Goal: Task Accomplishment & Management: Use online tool/utility

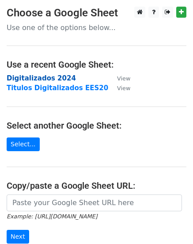
click at [33, 78] on strong "Digitalizados 2024" at bounding box center [41, 78] width 69 height 8
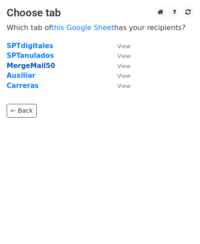
click at [34, 67] on strong "MergeMail50" at bounding box center [31, 66] width 49 height 8
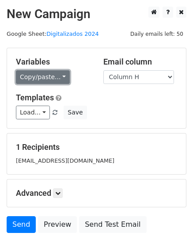
click at [55, 81] on link "Copy/paste..." at bounding box center [43, 77] width 54 height 14
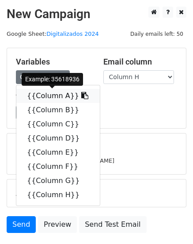
click at [53, 97] on link "{{Column A}}" at bounding box center [57, 96] width 83 height 14
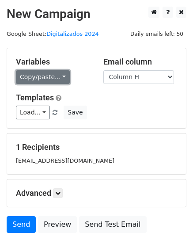
click at [51, 78] on link "Copy/paste..." at bounding box center [43, 77] width 54 height 14
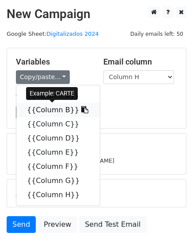
click at [49, 110] on link "{{Column B}}" at bounding box center [57, 110] width 83 height 14
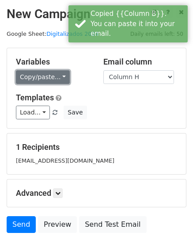
click at [57, 77] on link "Copy/paste..." at bounding box center [43, 77] width 54 height 14
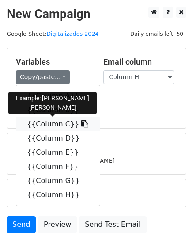
click at [57, 125] on link "{{Column C}}" at bounding box center [57, 124] width 83 height 14
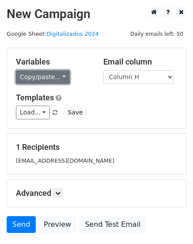
click at [53, 78] on link "Copy/paste..." at bounding box center [43, 77] width 54 height 14
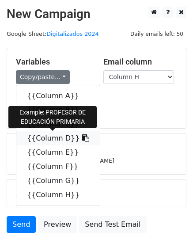
click at [50, 140] on link "{{Column D}}" at bounding box center [57, 138] width 83 height 14
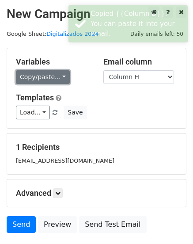
click at [54, 79] on link "Copy/paste..." at bounding box center [43, 77] width 54 height 14
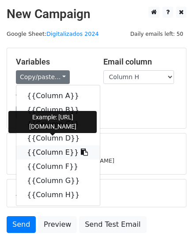
click at [57, 155] on link "{{Column E}}" at bounding box center [57, 152] width 83 height 14
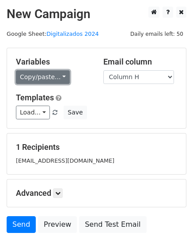
click at [55, 76] on link "Copy/paste..." at bounding box center [43, 77] width 54 height 14
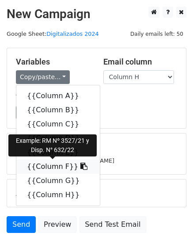
click at [53, 167] on link "{{Column F}}" at bounding box center [57, 166] width 83 height 14
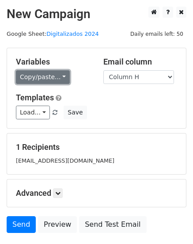
click at [60, 74] on link "Copy/paste..." at bounding box center [43, 77] width 54 height 14
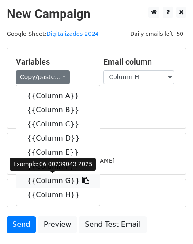
click at [48, 181] on link "{{Column G}}" at bounding box center [57, 181] width 83 height 14
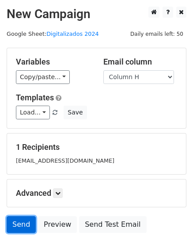
click at [23, 223] on link "Send" at bounding box center [21, 224] width 29 height 17
